Goal: Navigation & Orientation: Find specific page/section

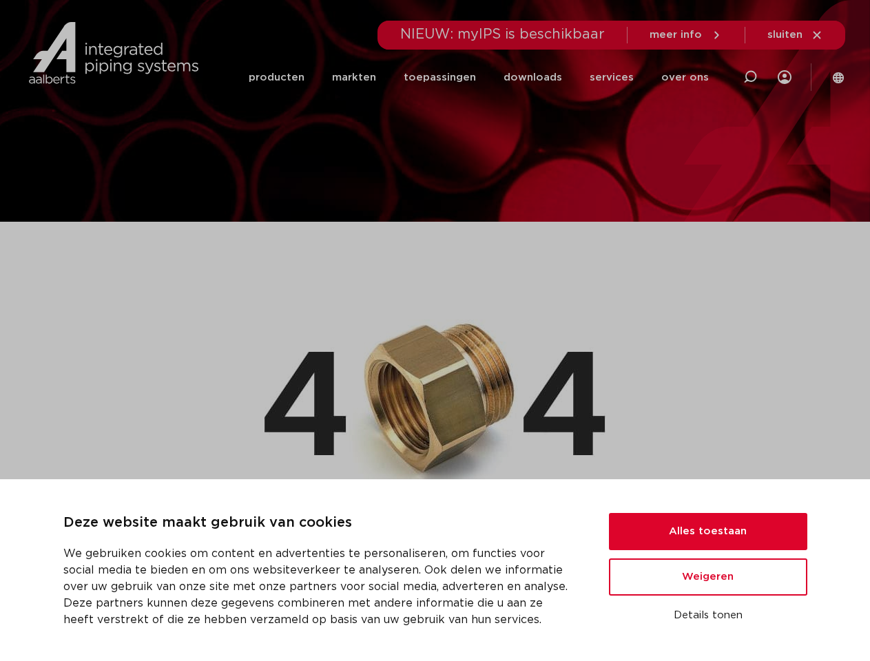
click at [435, 331] on img at bounding box center [435, 395] width 341 height 217
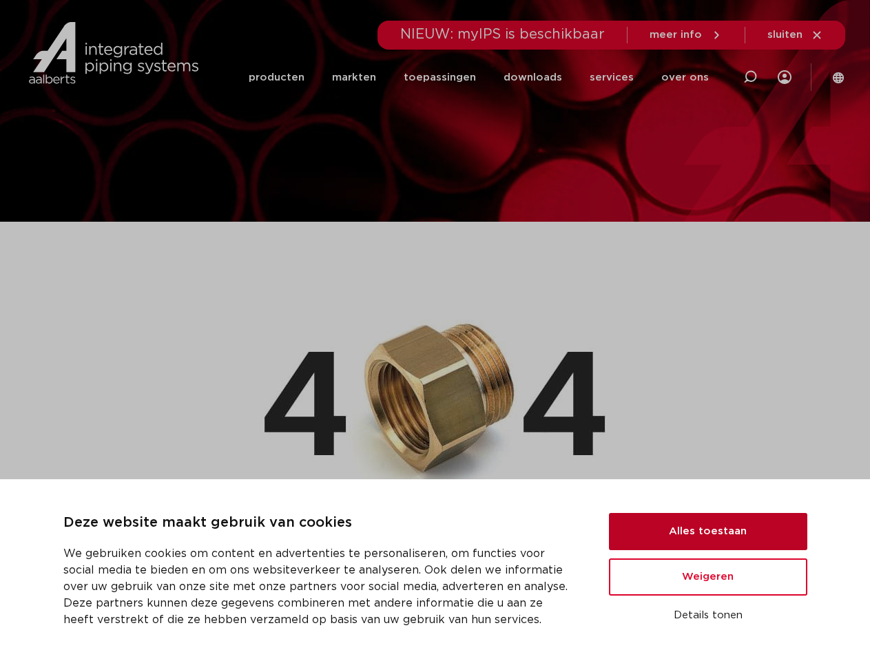
click at [708, 532] on button "Alles toestaan" at bounding box center [708, 531] width 198 height 37
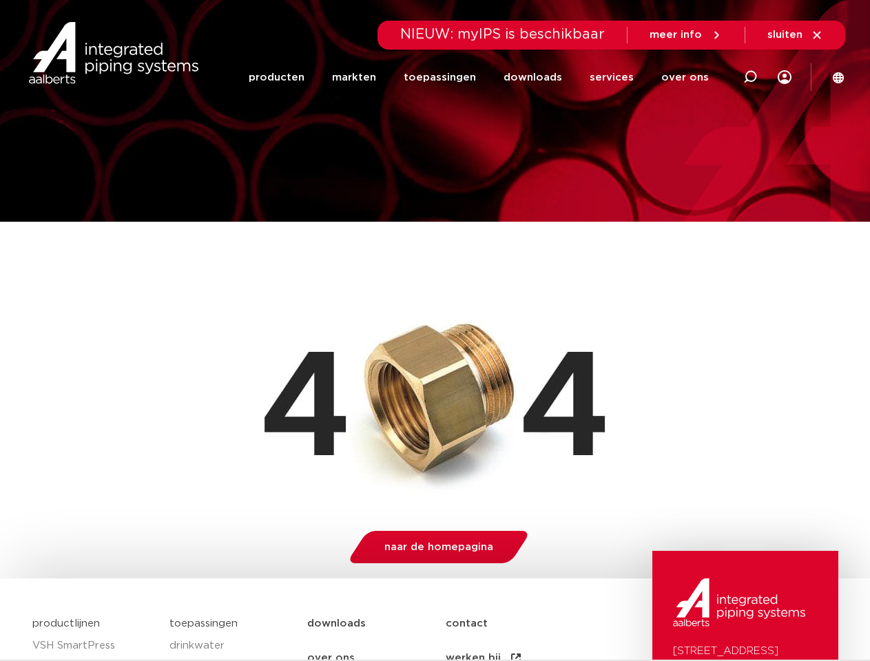
click at [708, 616] on img at bounding box center [739, 603] width 132 height 48
click at [486, 77] on li "toepassingen" at bounding box center [440, 77] width 100 height 53
click at [750, 77] on icon at bounding box center [750, 77] width 17 height 17
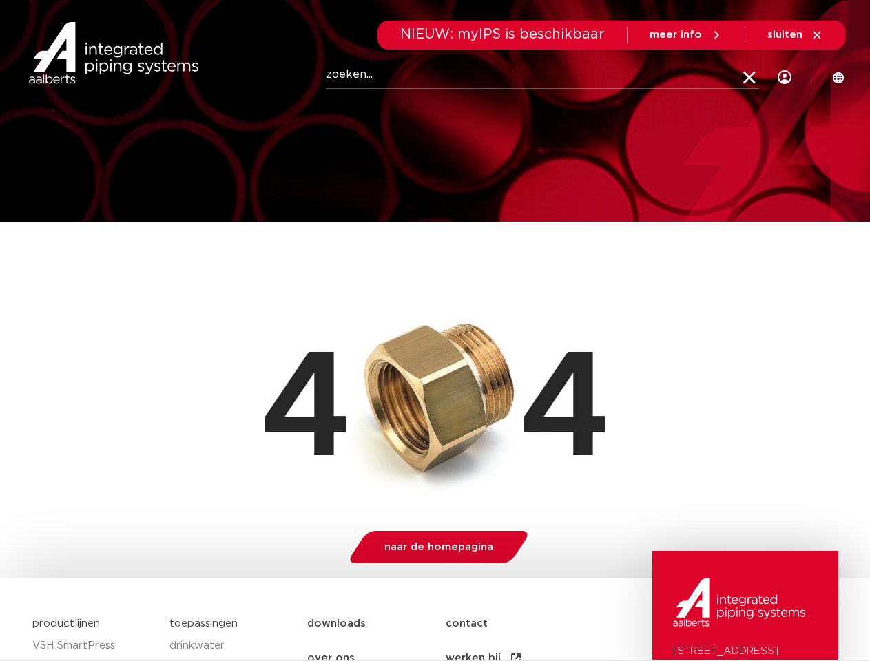
click at [796, 35] on span "sluiten" at bounding box center [784, 35] width 35 height 10
